Goal: Transaction & Acquisition: Download file/media

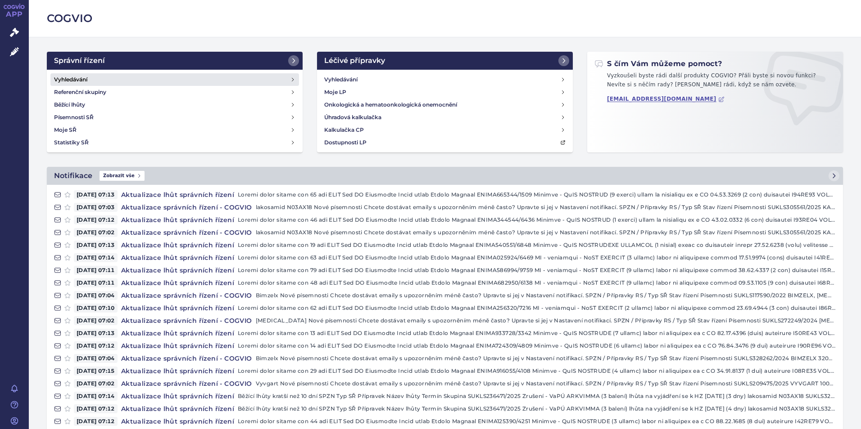
click at [80, 77] on h4 "Vyhledávání" at bounding box center [70, 79] width 33 height 9
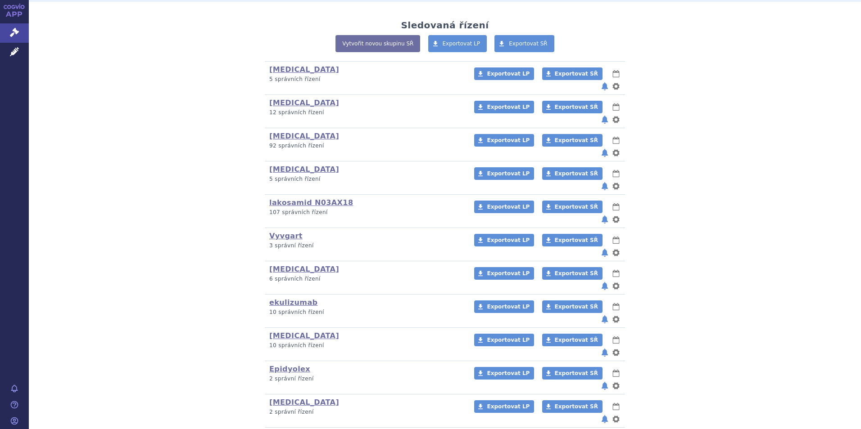
scroll to position [180, 0]
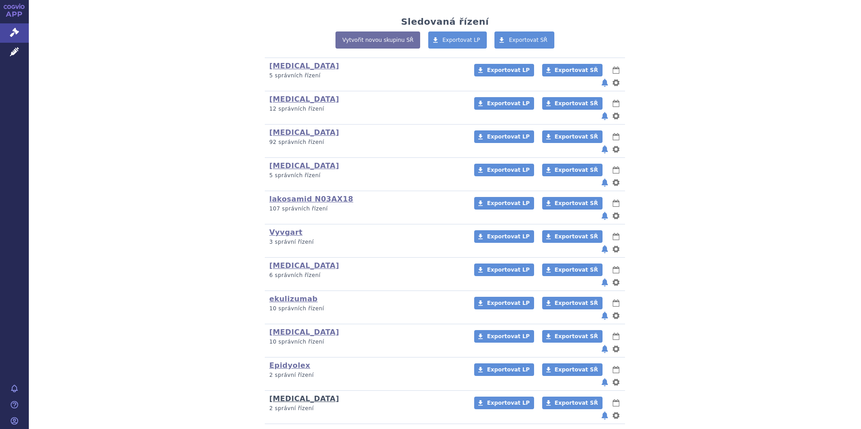
click at [288, 395] on link "[MEDICAL_DATA]" at bounding box center [304, 399] width 70 height 9
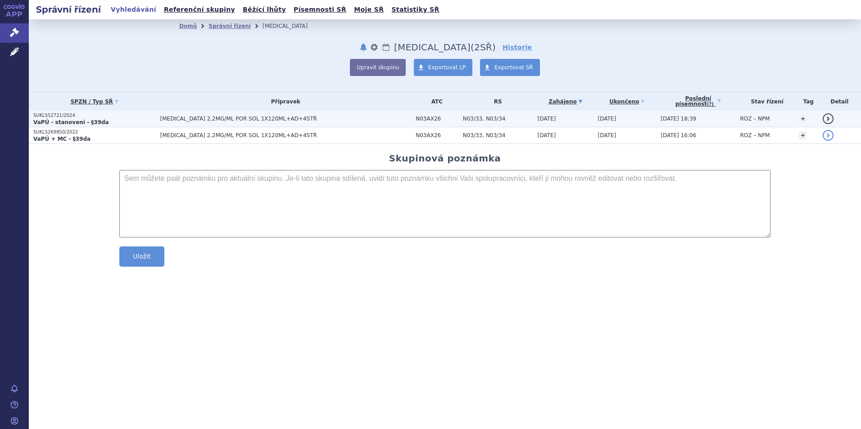
click at [56, 121] on strong "VaPÚ - stanovení - §39da" at bounding box center [71, 122] width 76 height 6
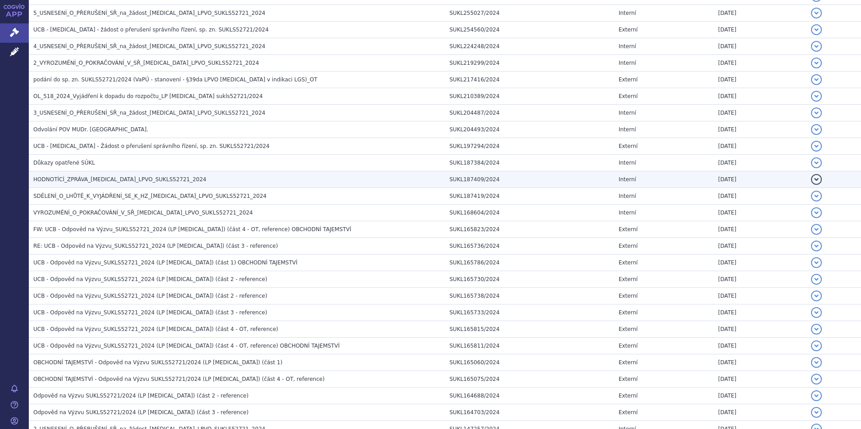
scroll to position [585, 0]
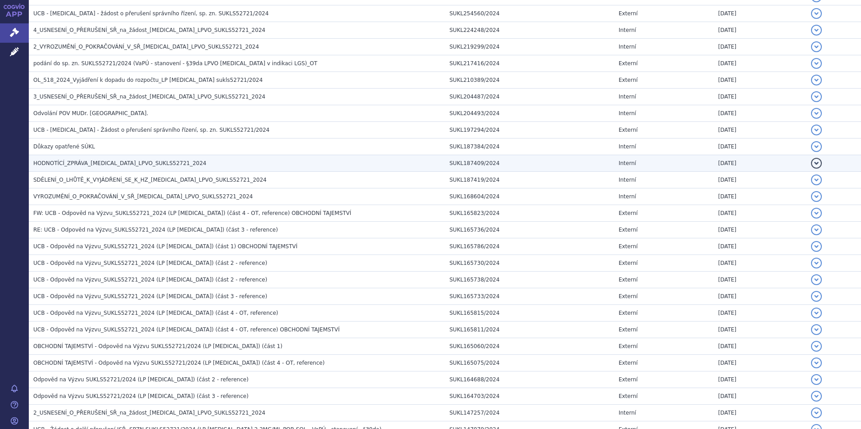
click at [86, 161] on span "HODNOTÍCÍ_ZPRÁVA_FINTEPLA_LPVO_SUKLS52721_2024" at bounding box center [119, 163] width 173 height 6
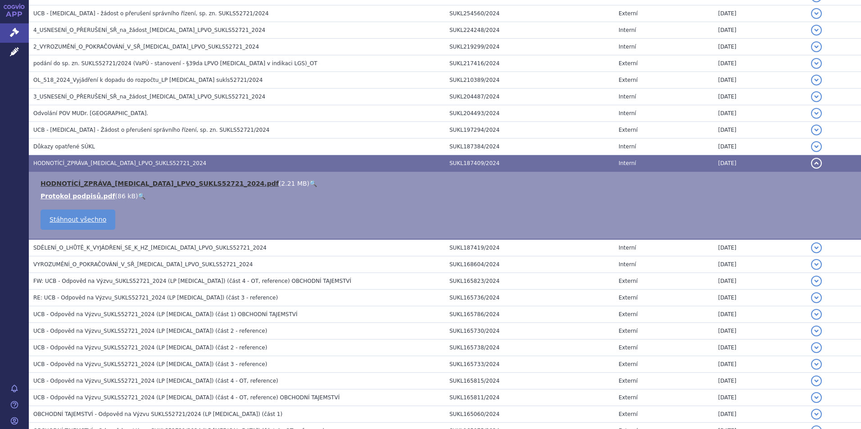
click at [133, 182] on link "HODNOTÍCÍ_ZPRÁVA_FINTEPLA_LPVO_SUKLS52721_2024.pdf" at bounding box center [160, 183] width 238 height 7
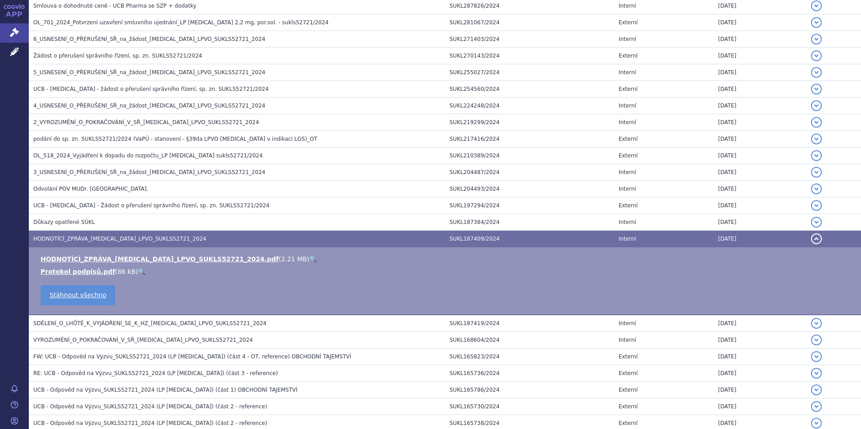
scroll to position [450, 0]
